Goal: Information Seeking & Learning: Understand process/instructions

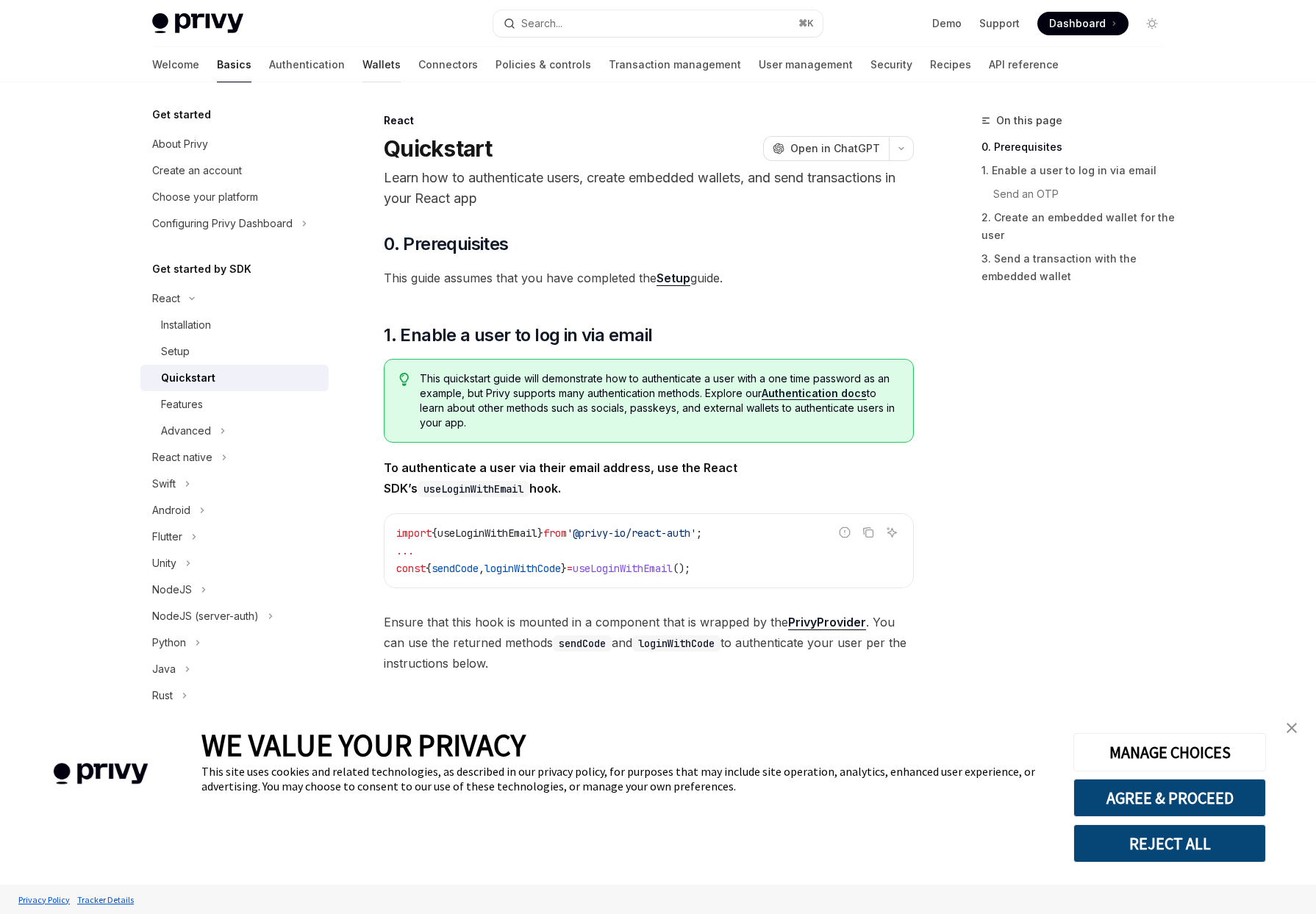
click at [363, 62] on link "Wallets" at bounding box center [381, 64] width 38 height 35
type textarea "*"
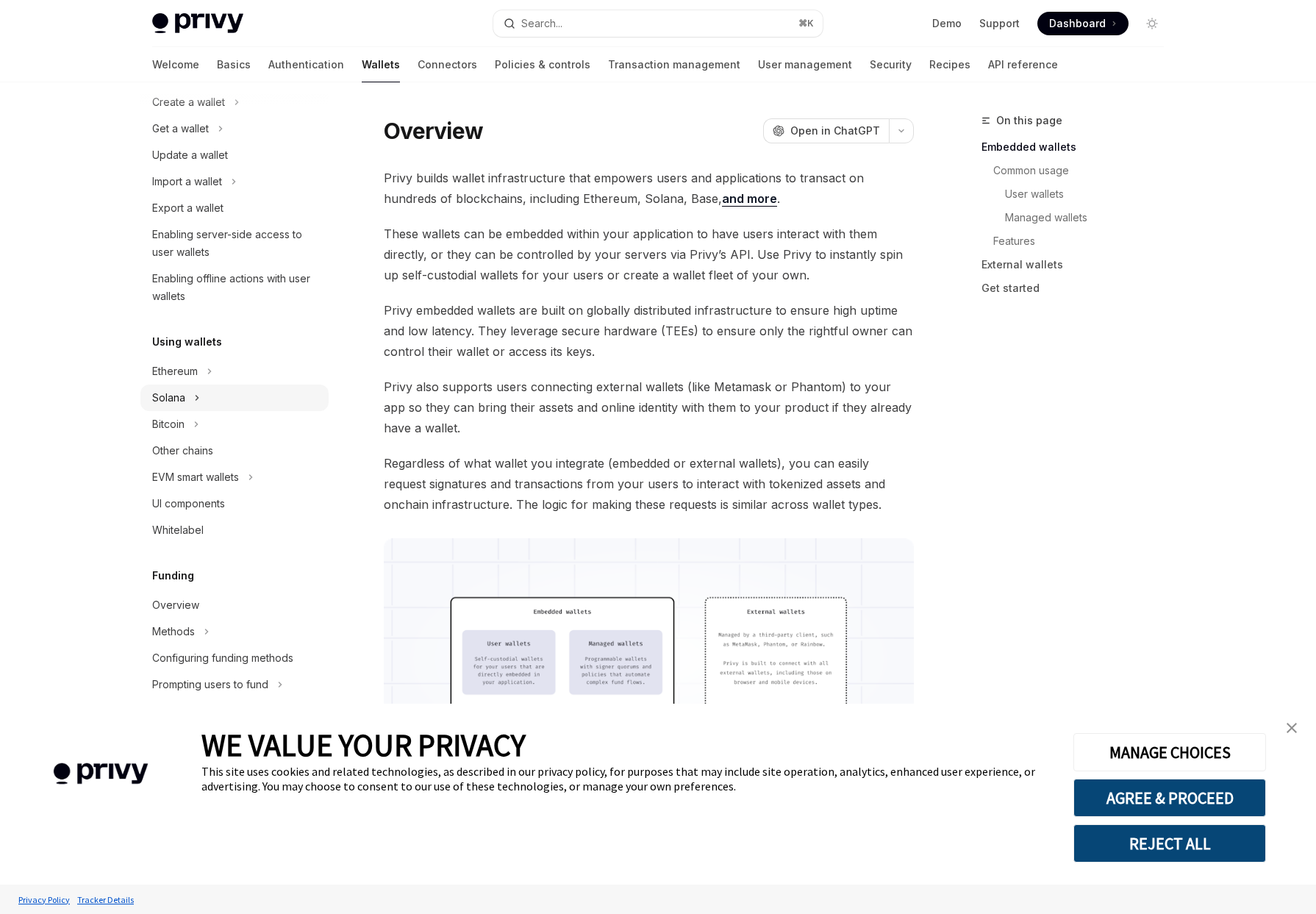
scroll to position [133, 0]
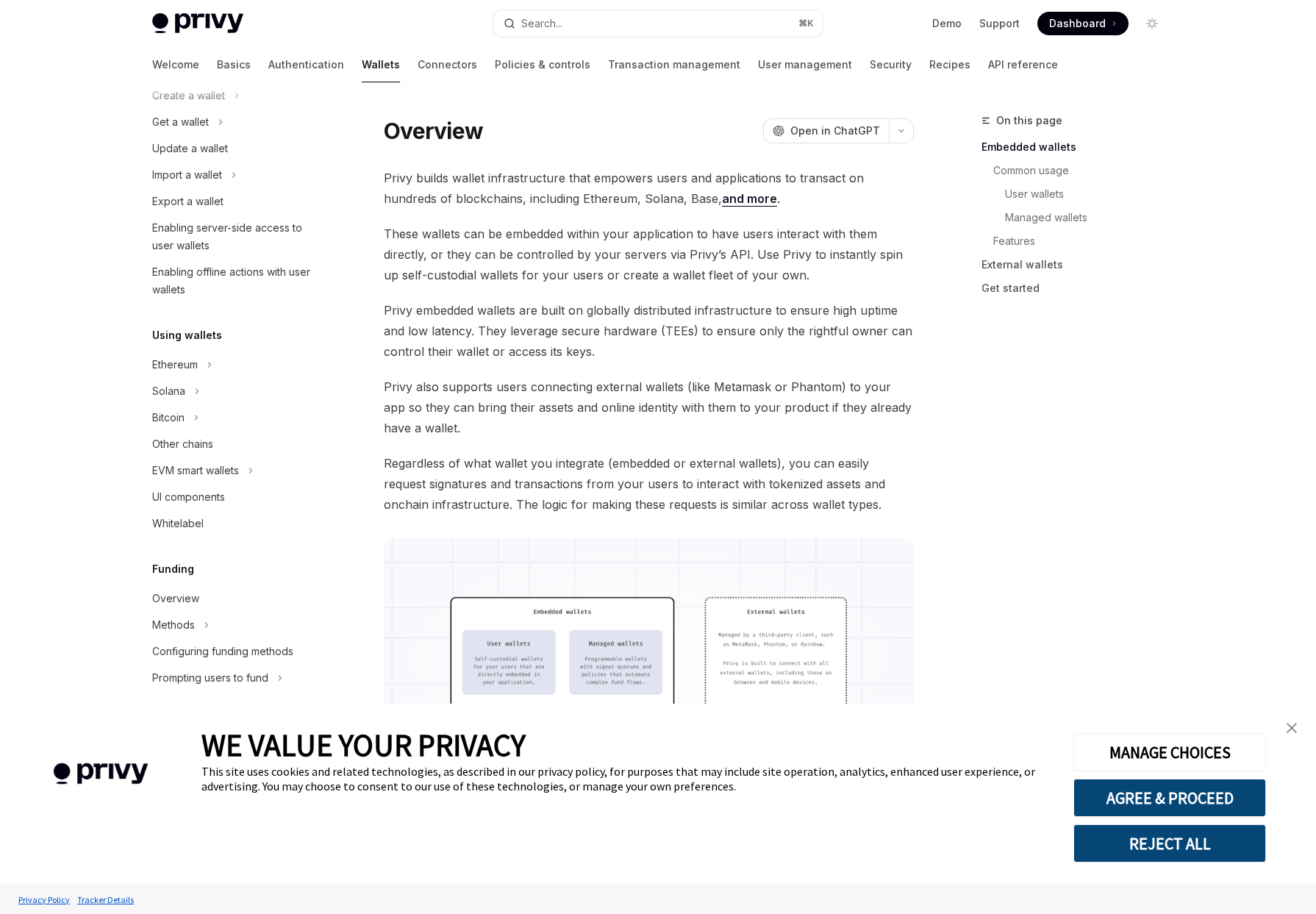
click at [1203, 844] on button "REJECT ALL" at bounding box center [1170, 843] width 193 height 38
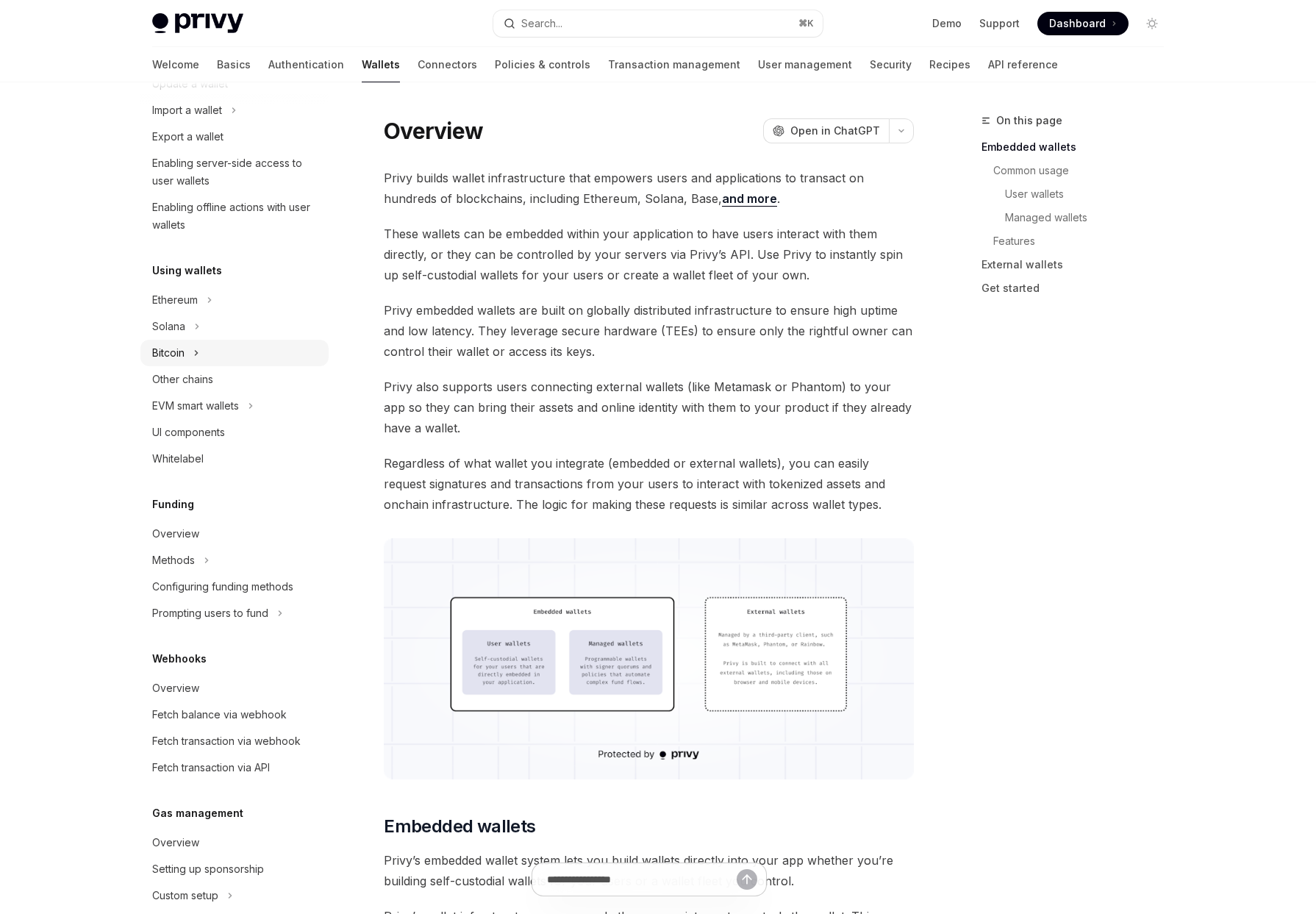
scroll to position [231, 0]
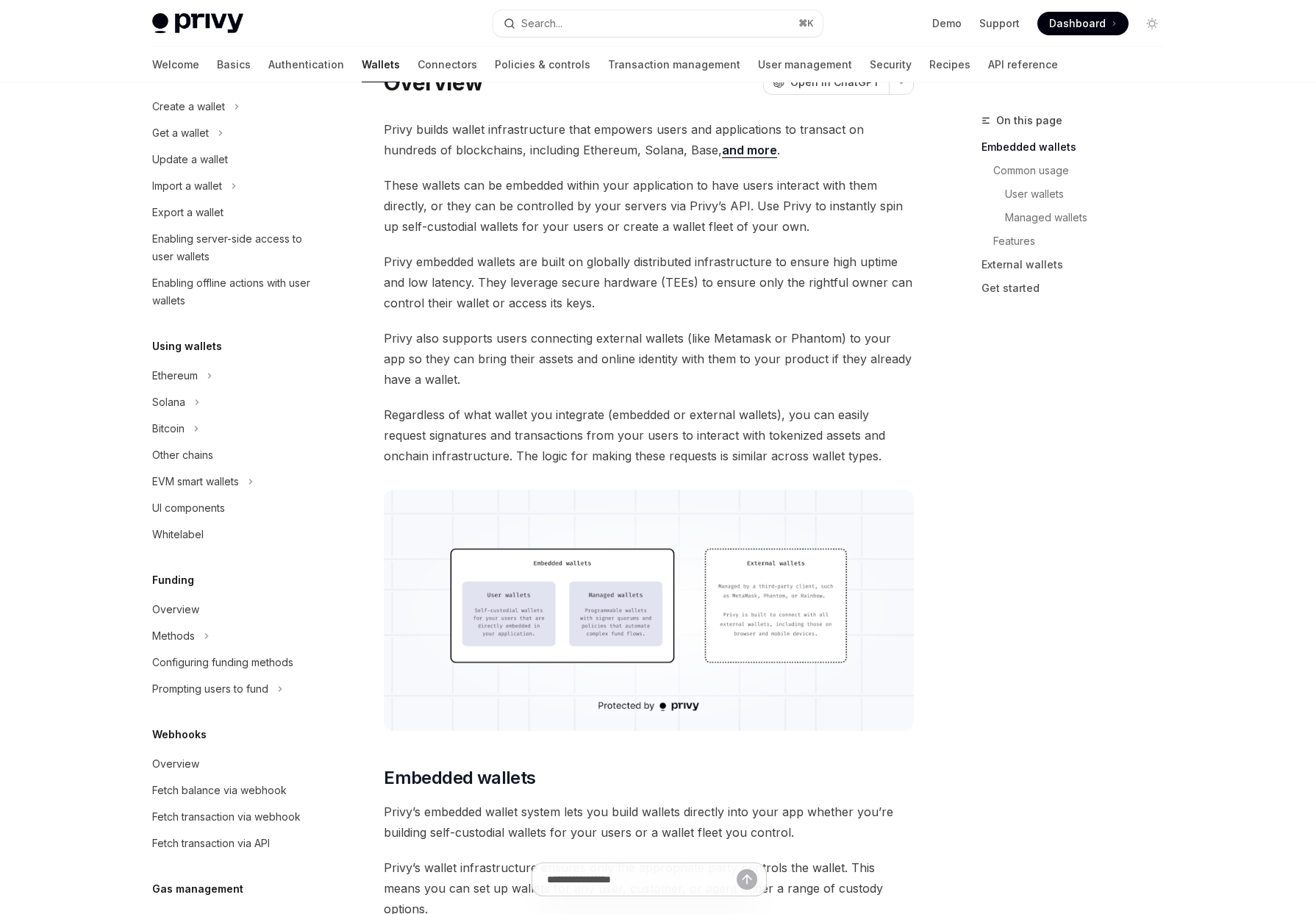
scroll to position [121, 0]
click at [247, 456] on div "Other chains" at bounding box center [236, 456] width 168 height 18
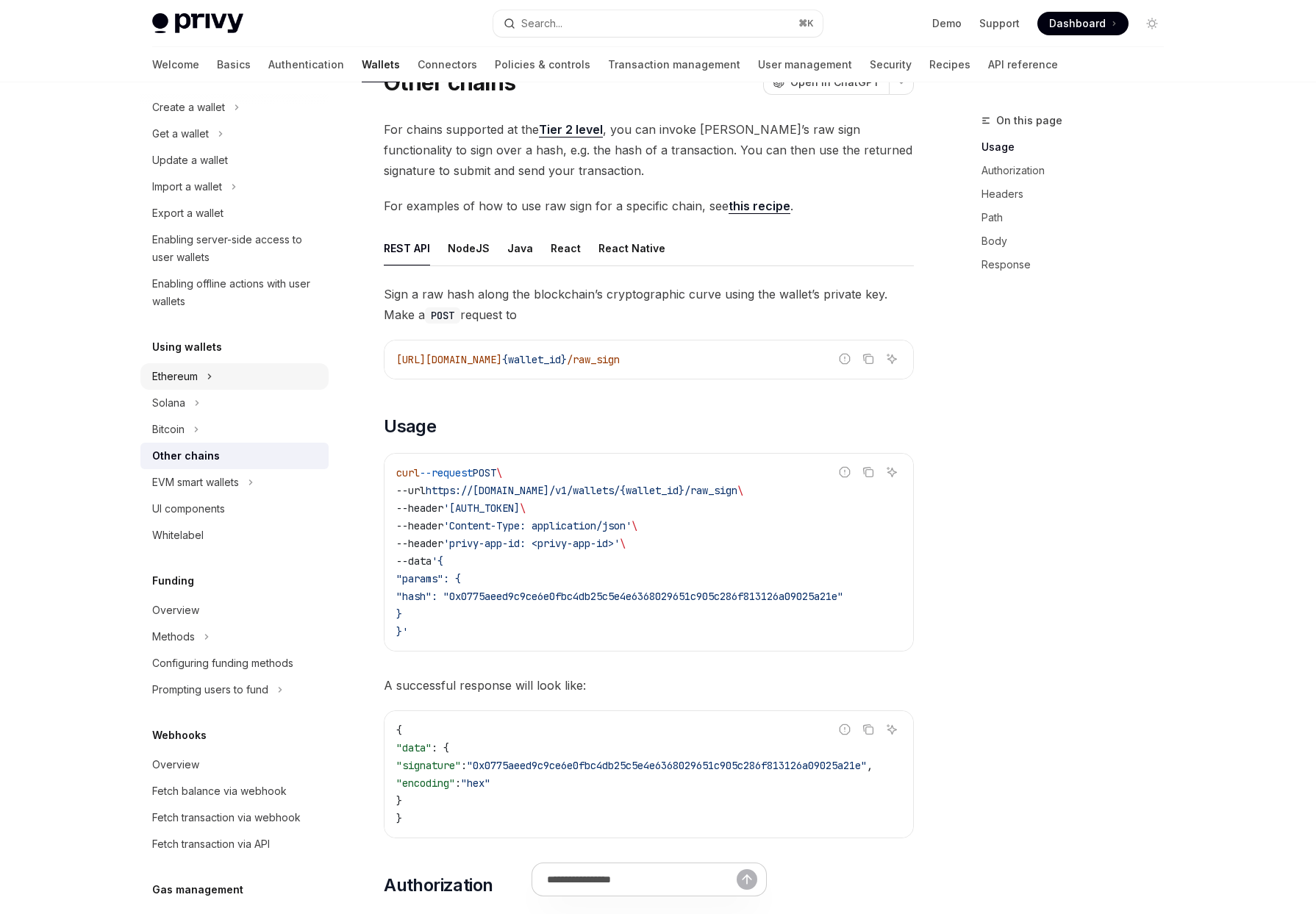
click at [200, 368] on button "Ethereum" at bounding box center [234, 376] width 188 height 26
type textarea "*"
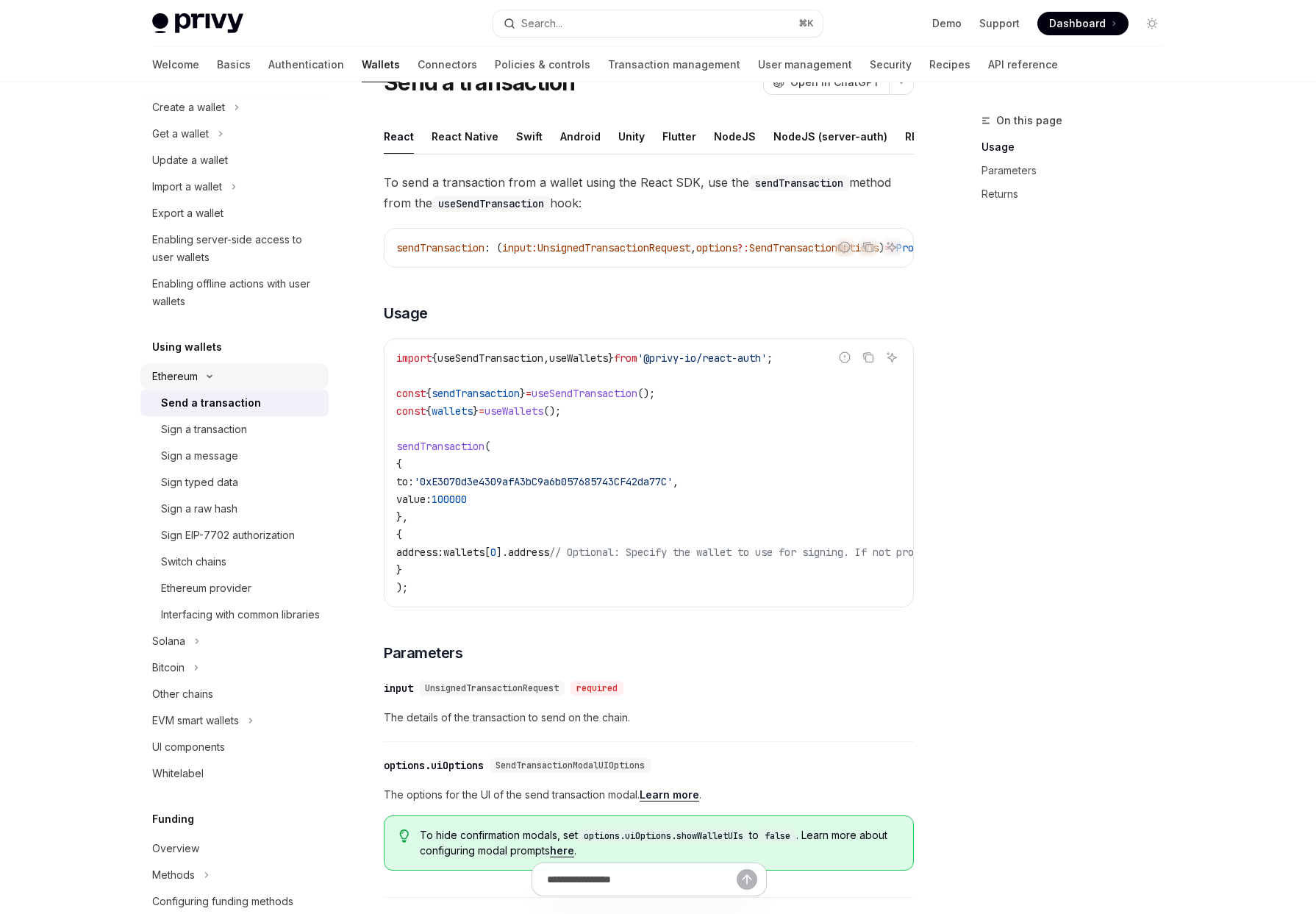
click at [216, 376] on icon "Toggle Ethereum section" at bounding box center [210, 376] width 18 height 6
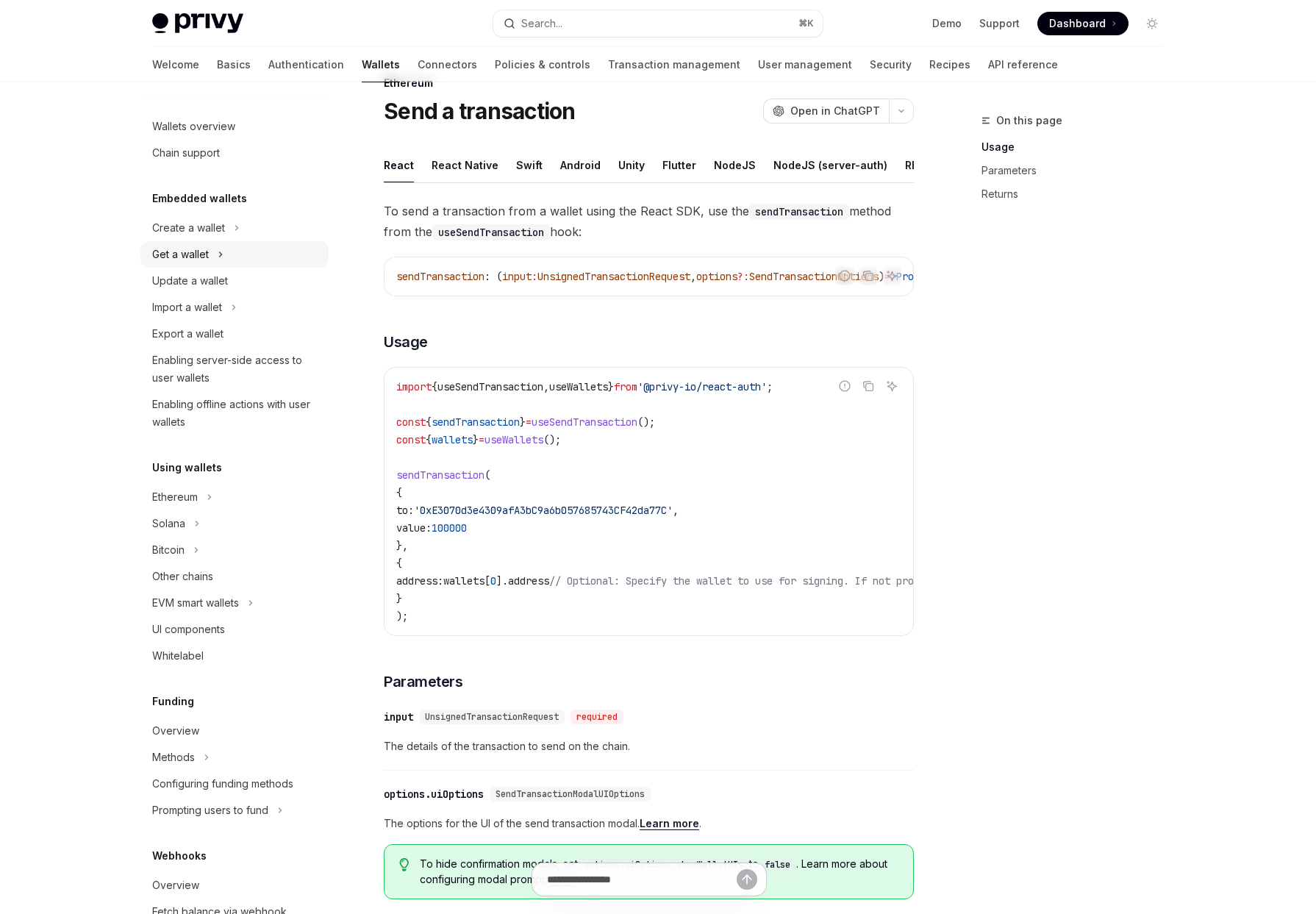
scroll to position [22, 0]
